Goal: Find specific page/section

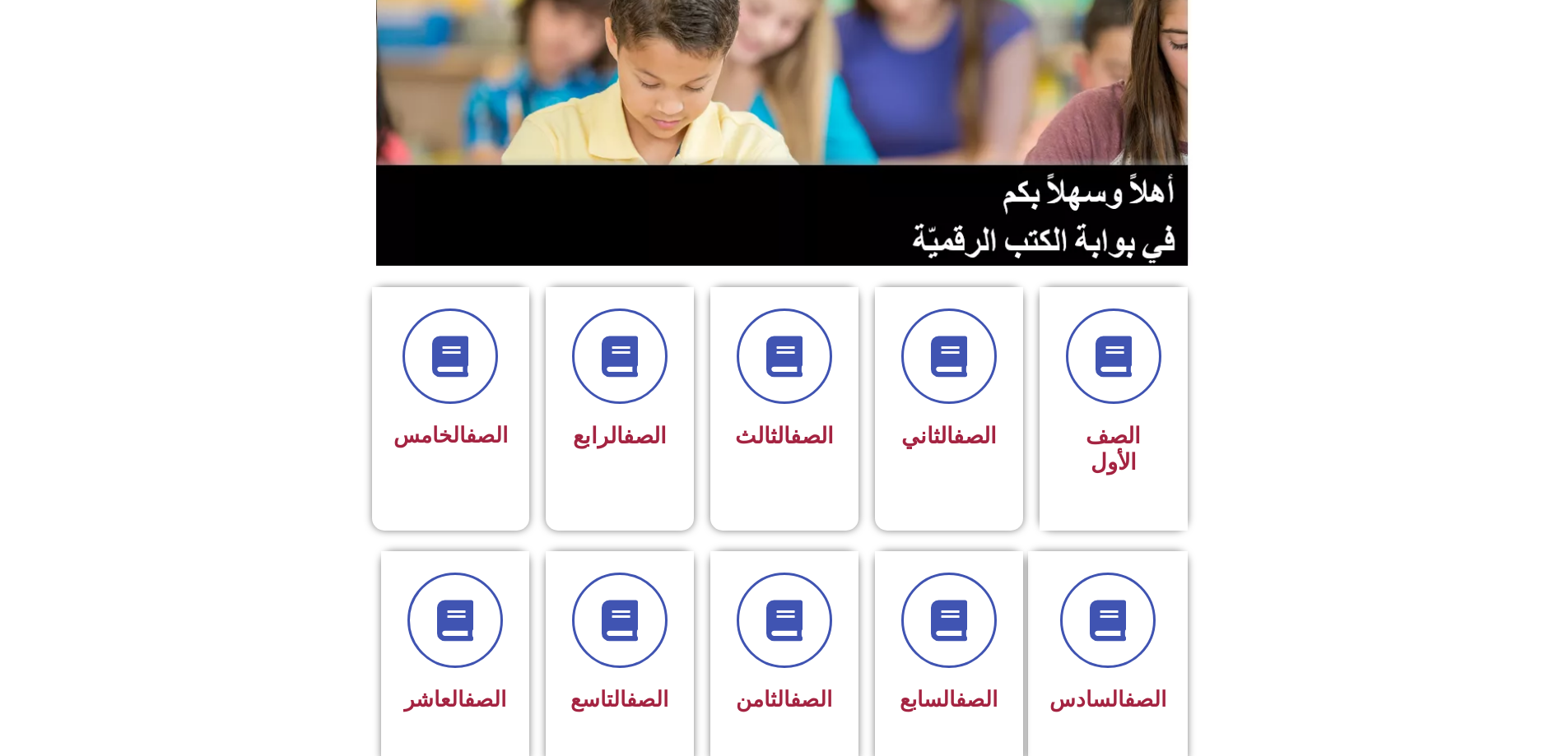
scroll to position [494, 0]
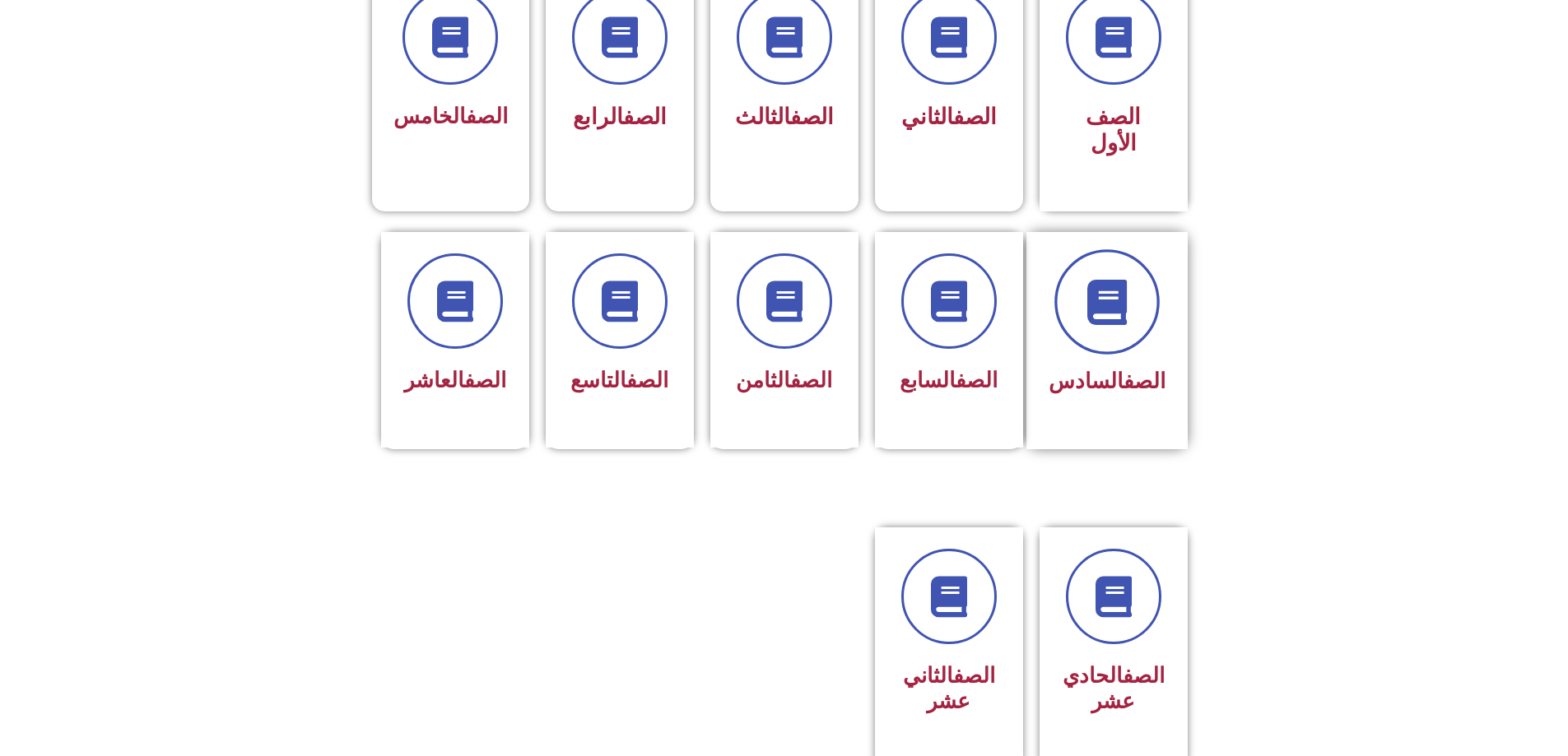
click at [1093, 279] on icon at bounding box center [1106, 302] width 45 height 45
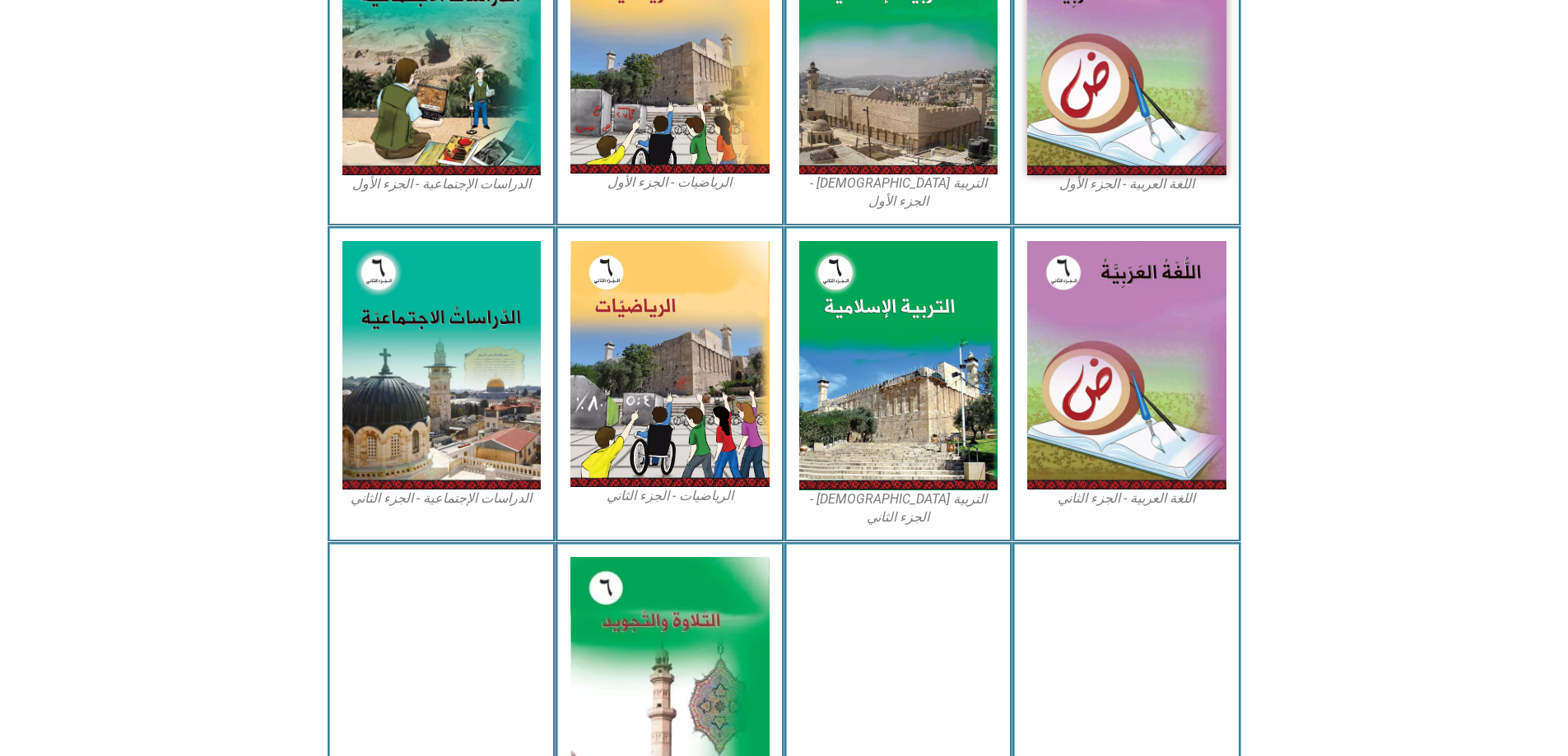
scroll to position [659, 0]
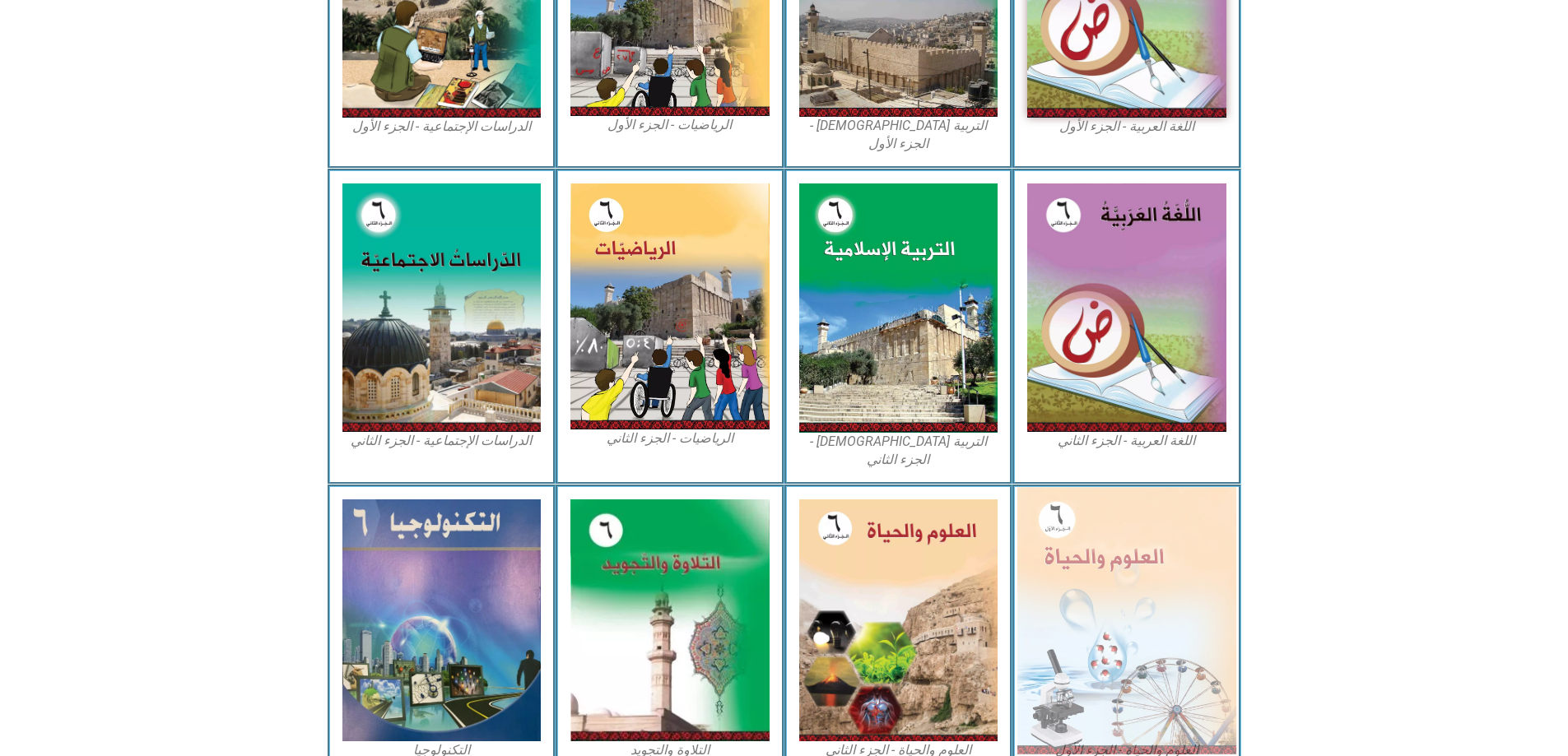
click at [1197, 493] on img at bounding box center [1127, 620] width 219 height 266
